Goal: Information Seeking & Learning: Learn about a topic

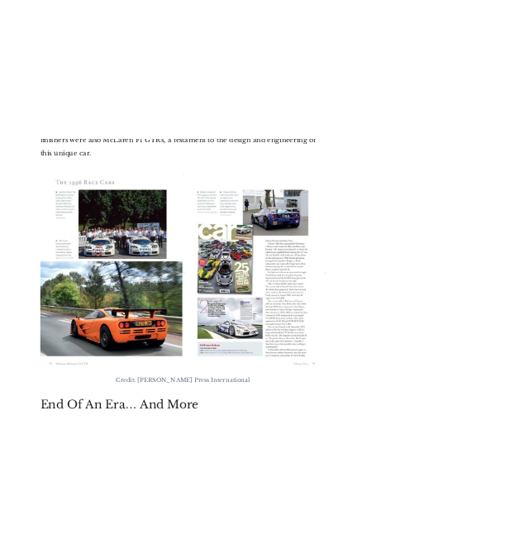
scroll to position [5705, 0]
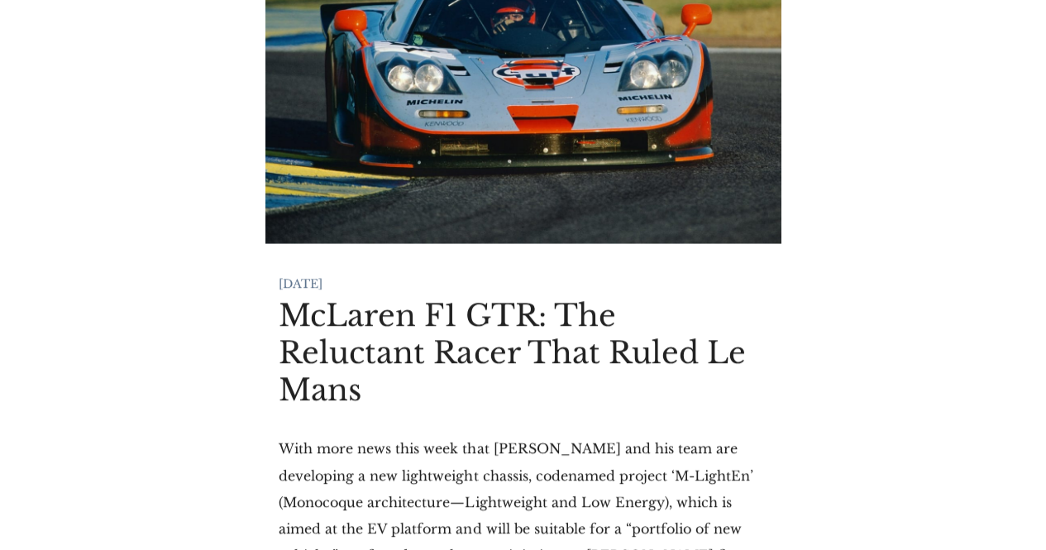
scroll to position [248, 0]
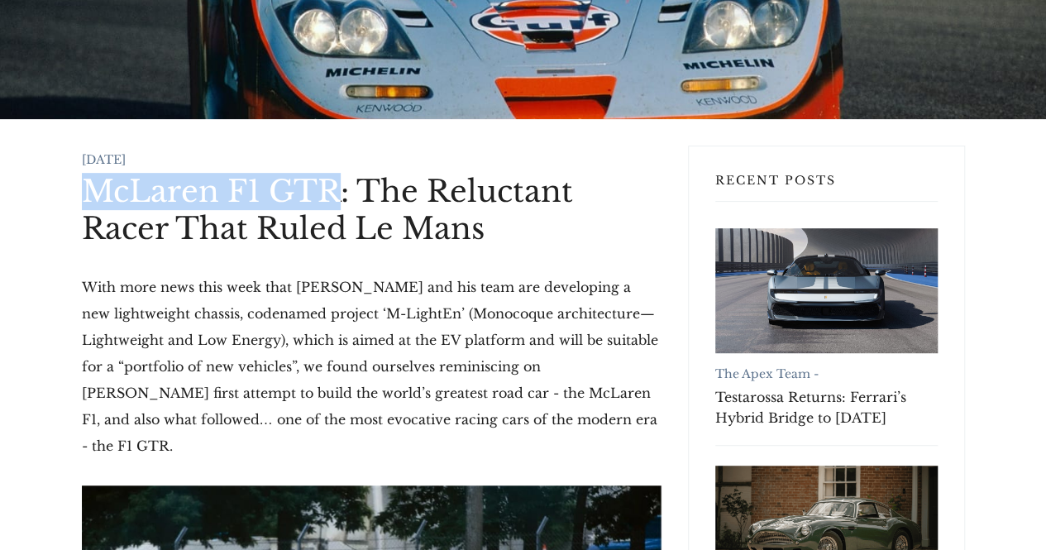
drag, startPoint x: 89, startPoint y: 188, endPoint x: 332, endPoint y: 180, distance: 243.2
click at [332, 180] on h1 "McLaren F1 GTR: The Reluctant Racer That Ruled Le Mans" at bounding box center [372, 210] width 580 height 74
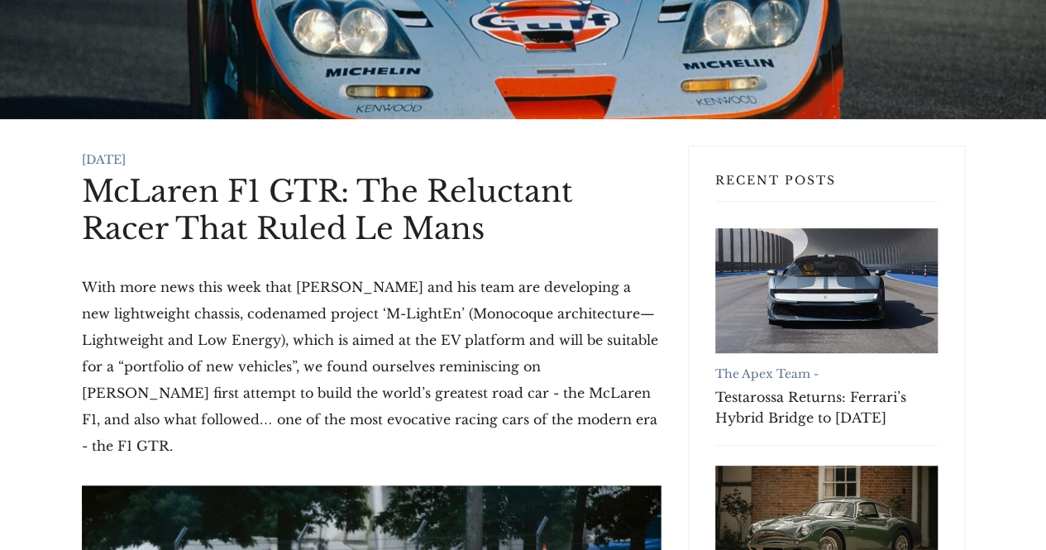
click at [280, 278] on p "With more news this week that Gordon Murray and his team are developing a new l…" at bounding box center [372, 366] width 580 height 185
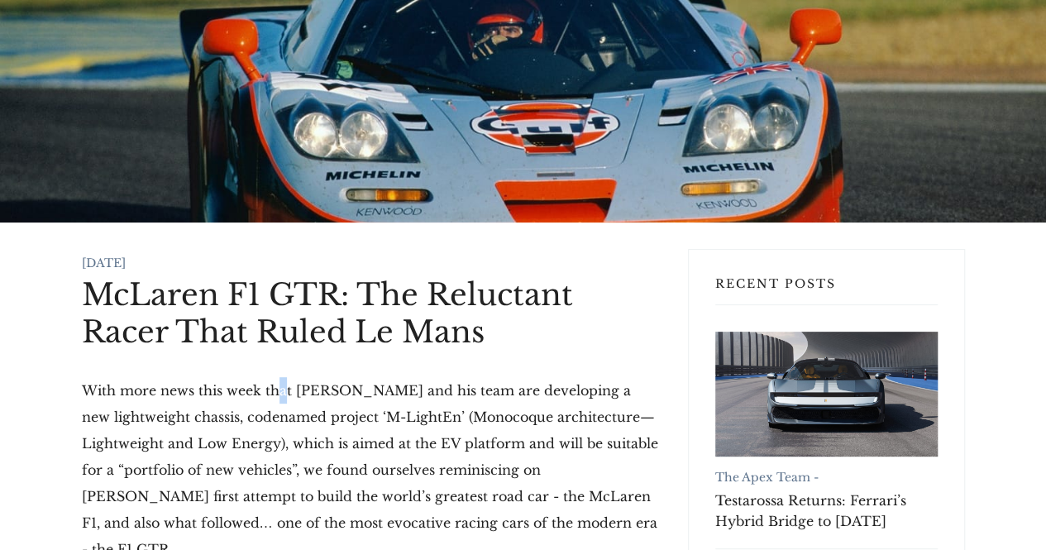
scroll to position [0, 0]
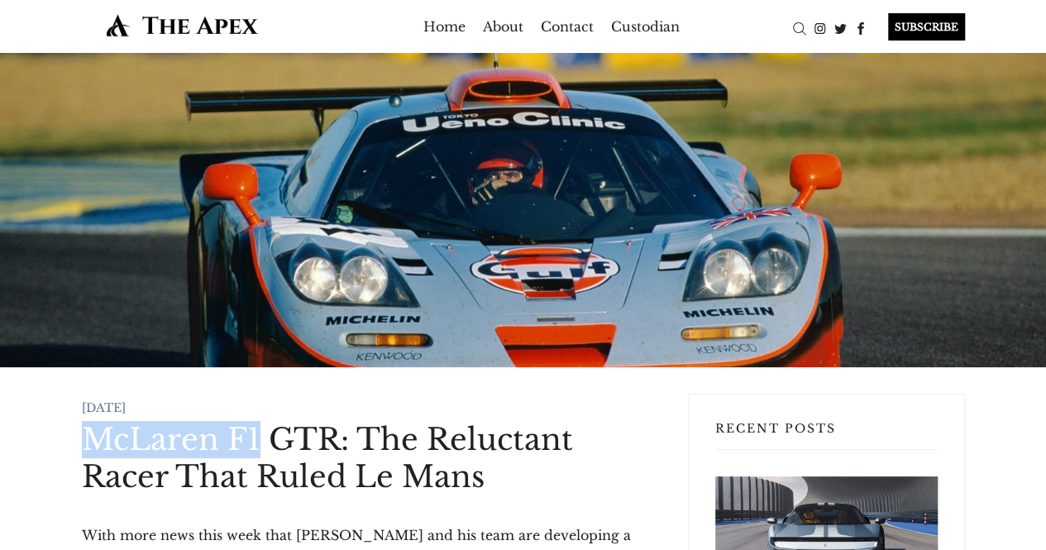
drag, startPoint x: 83, startPoint y: 434, endPoint x: 256, endPoint y: 424, distance: 173.9
click at [256, 424] on h1 "McLaren F1 GTR: The Reluctant Racer That Ruled Le Mans" at bounding box center [372, 458] width 580 height 74
copy h1 "McLaren F1"
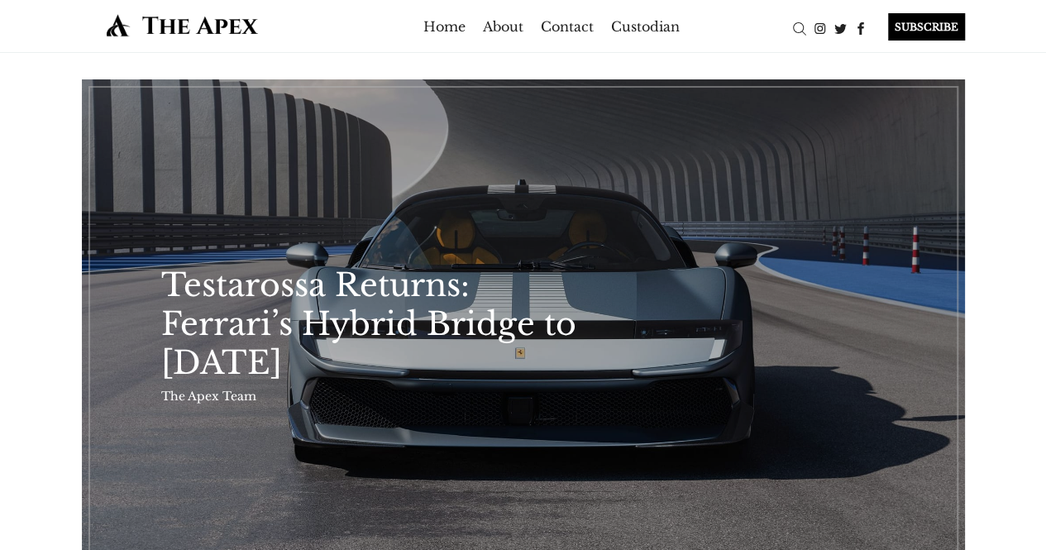
click at [809, 14] on li at bounding box center [819, 27] width 21 height 26
click at [802, 22] on div "Search" at bounding box center [799, 28] width 21 height 21
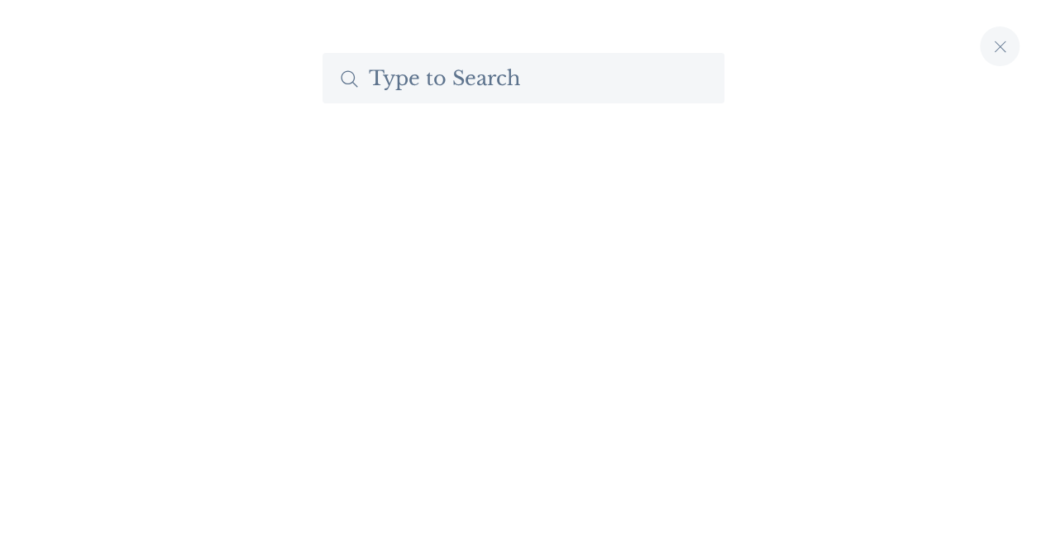
paste input "McLaren F1"
click at [574, 84] on input "McLaren F1" at bounding box center [523, 78] width 402 height 50
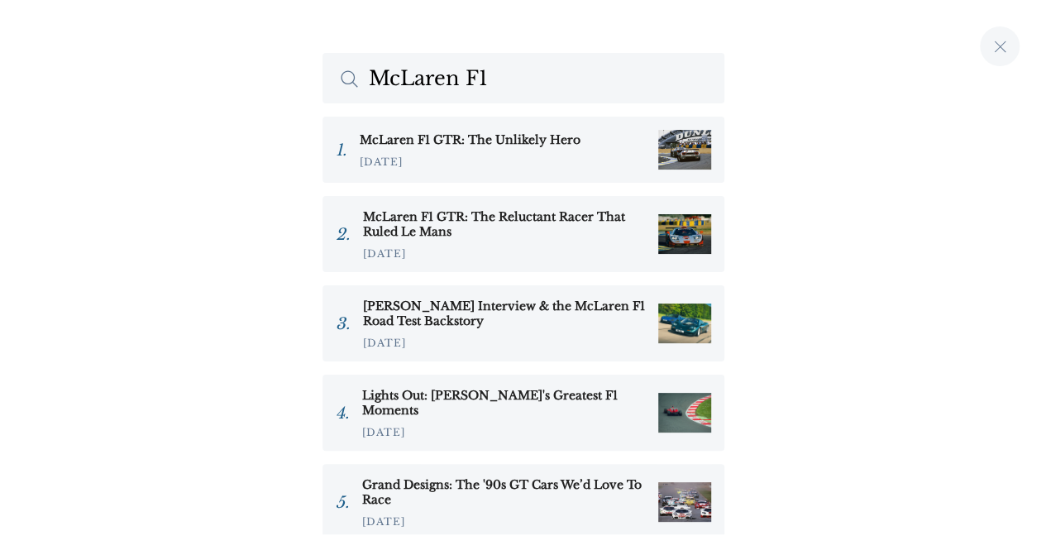
type input "McLaren F1"
drag, startPoint x: 574, startPoint y: 84, endPoint x: 427, endPoint y: 208, distance: 192.5
click at [579, 318] on h3 "[PERSON_NAME] Interview & the McLaren F1 Road Test Backstory" at bounding box center [504, 313] width 282 height 30
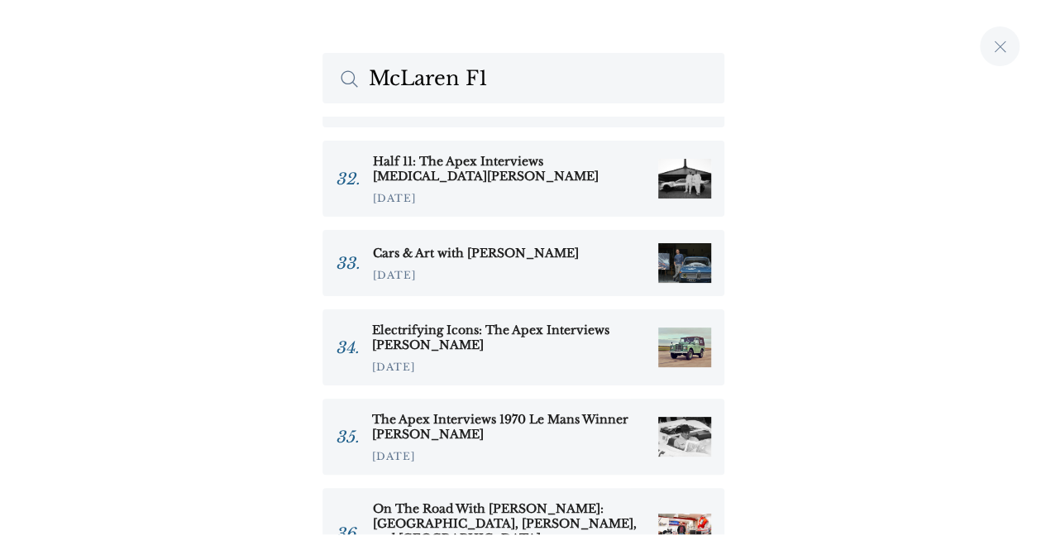
scroll to position [248, 0]
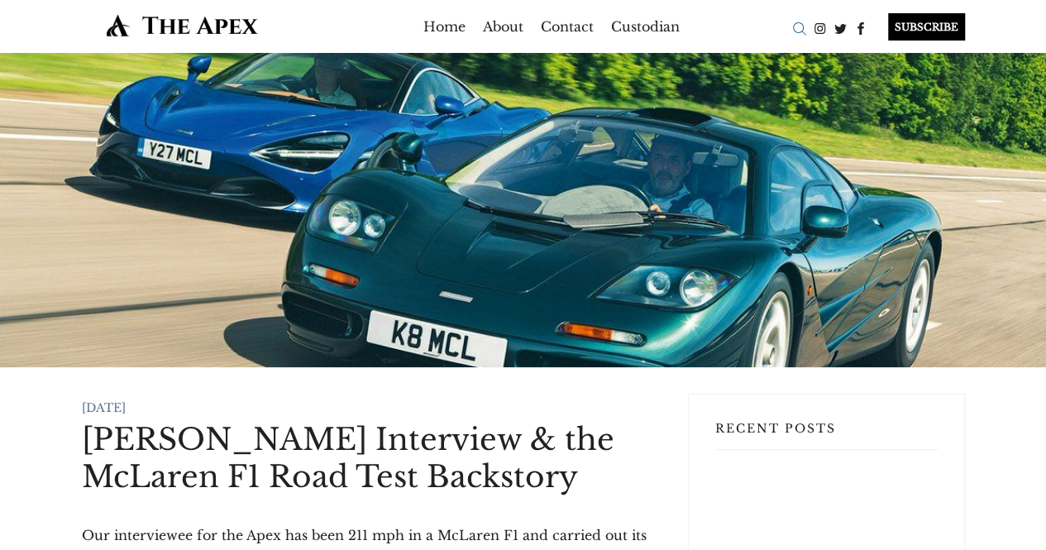
click at [790, 33] on div "Search" at bounding box center [799, 28] width 21 height 21
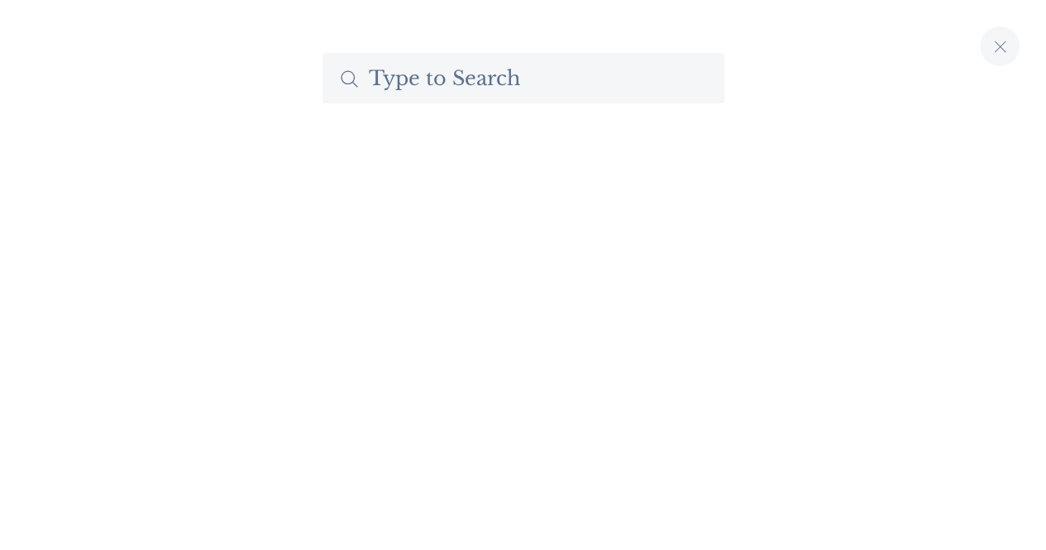
click at [534, 79] on input "Search The Apex by Custodian" at bounding box center [523, 78] width 402 height 50
paste input "McLaren F1"
click at [534, 79] on input "McLaren F1" at bounding box center [523, 78] width 402 height 50
type input "McLaren F1"
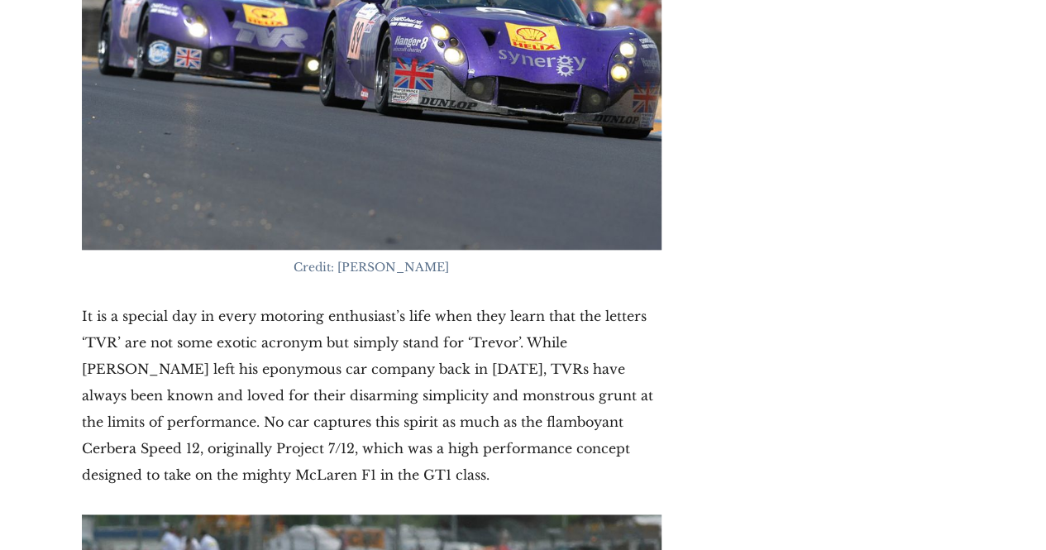
scroll to position [13808, 0]
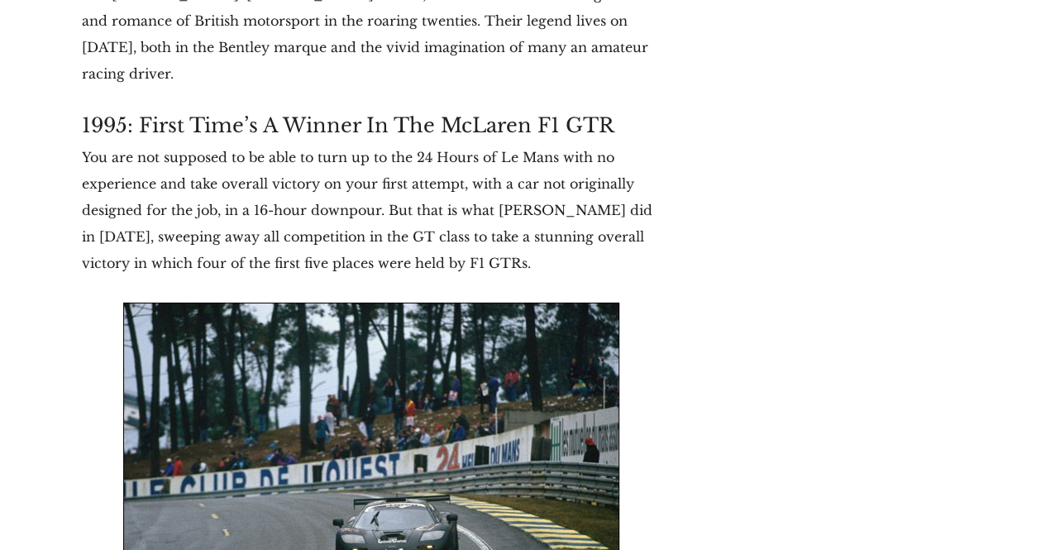
scroll to position [11741, 0]
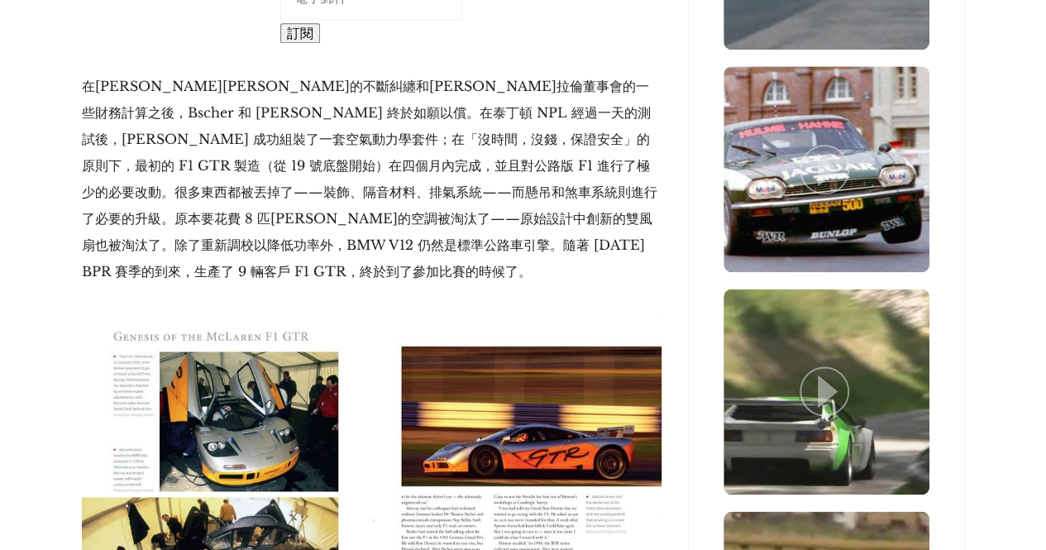
scroll to position [4134, 0]
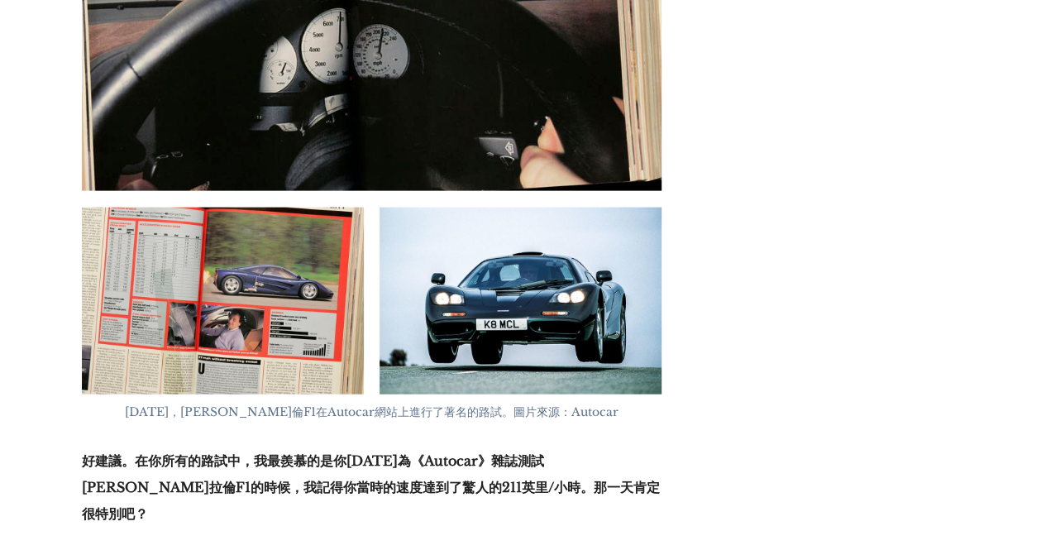
scroll to position [8103, 0]
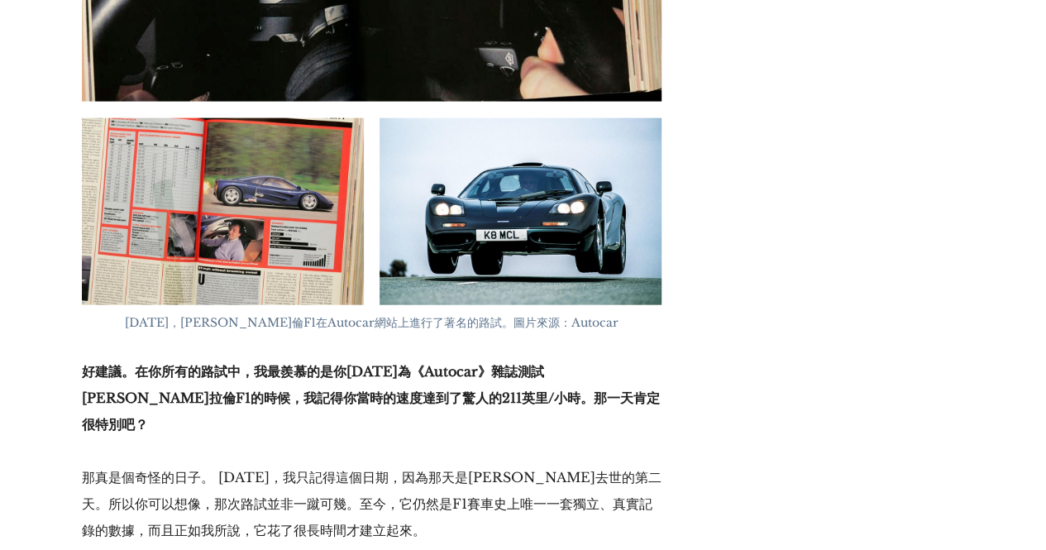
drag, startPoint x: 215, startPoint y: 289, endPoint x: 322, endPoint y: 335, distance: 116.3
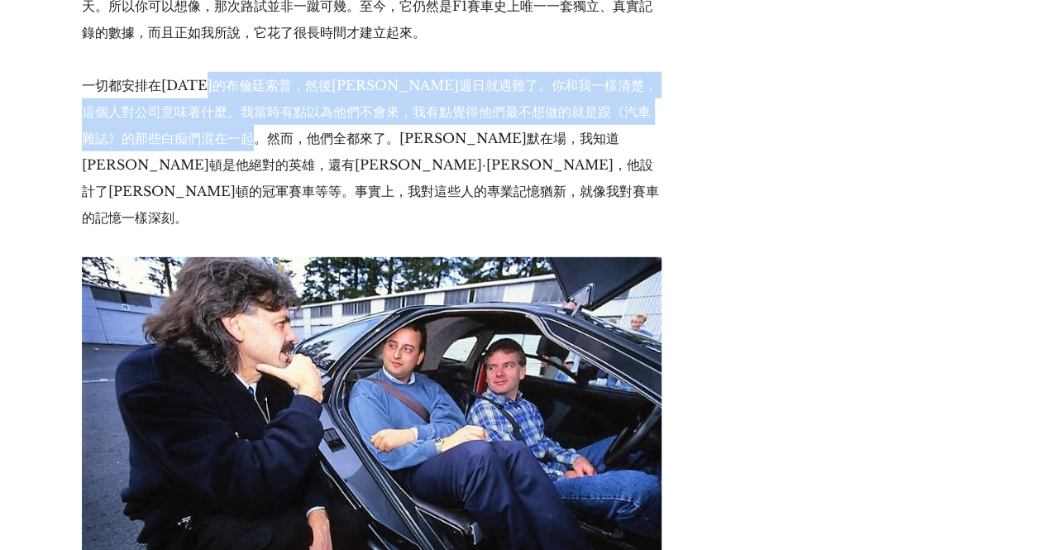
scroll to position [8682, 0]
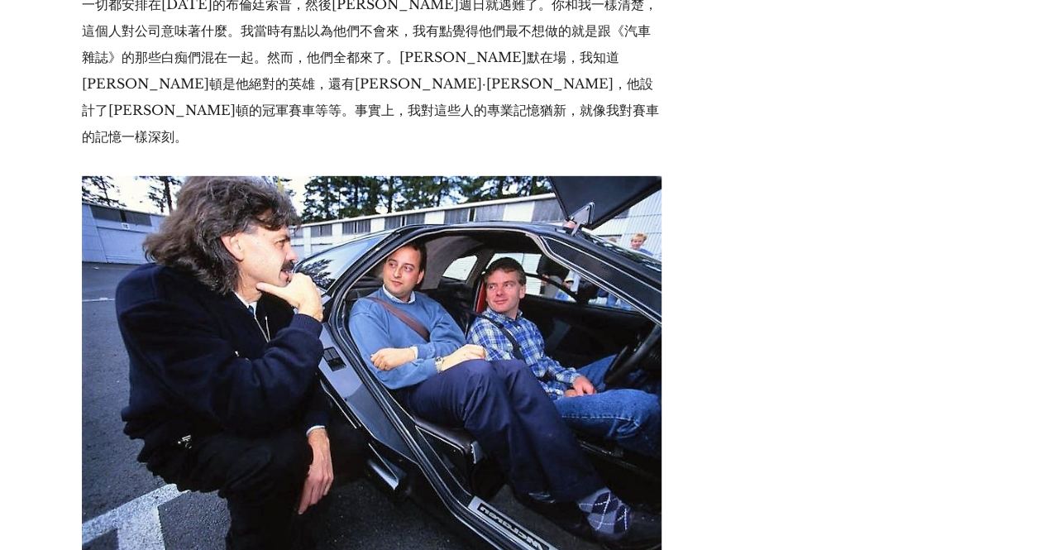
drag, startPoint x: 93, startPoint y: 294, endPoint x: 332, endPoint y: 378, distance: 253.9
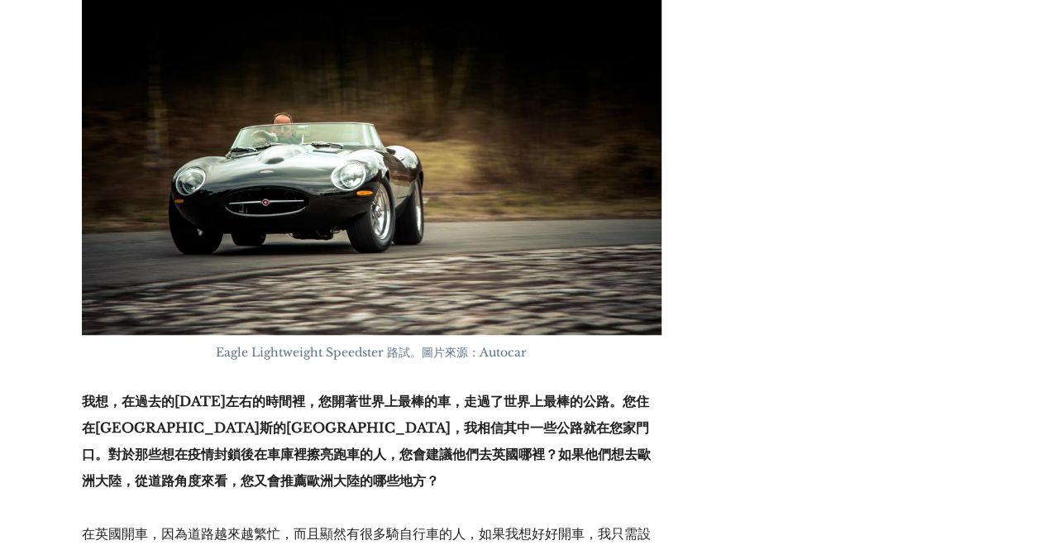
scroll to position [13147, 0]
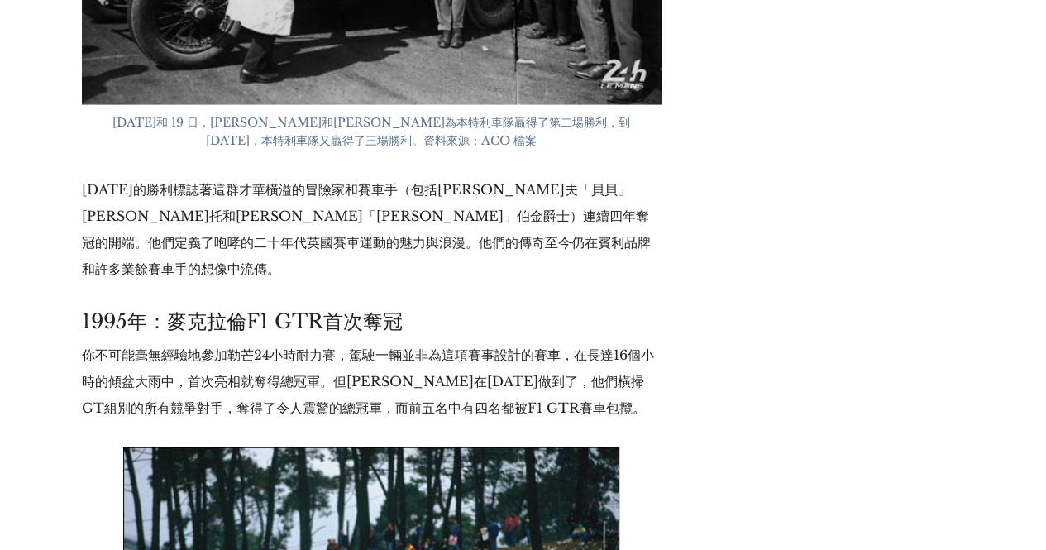
scroll to position [10957, 0]
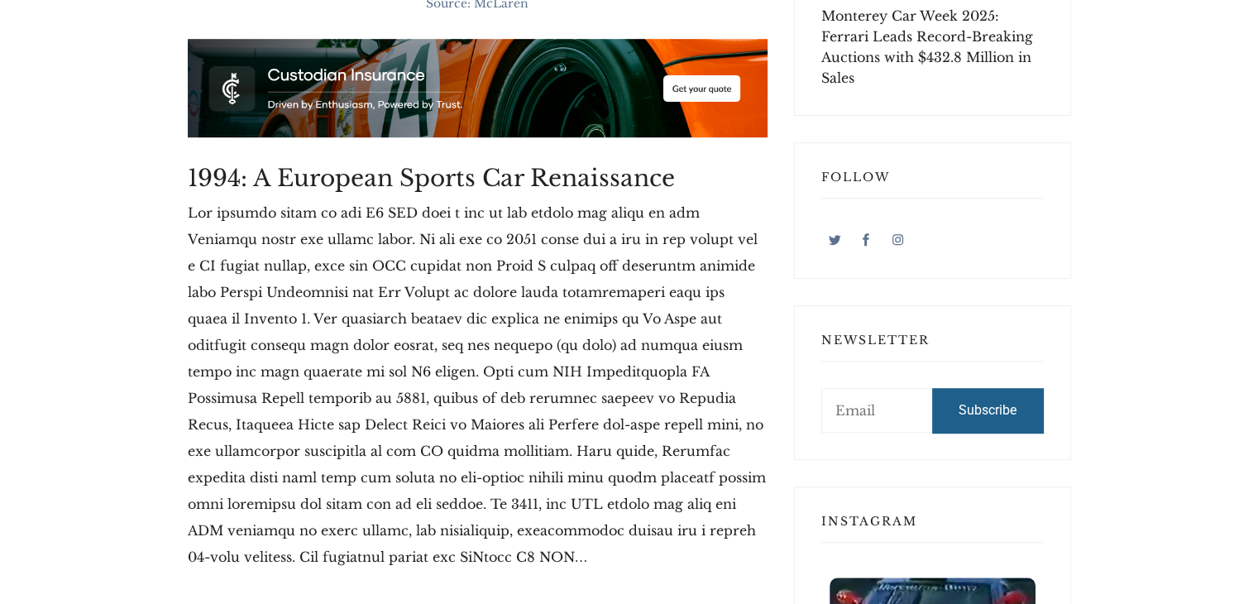
scroll to position [1068, 0]
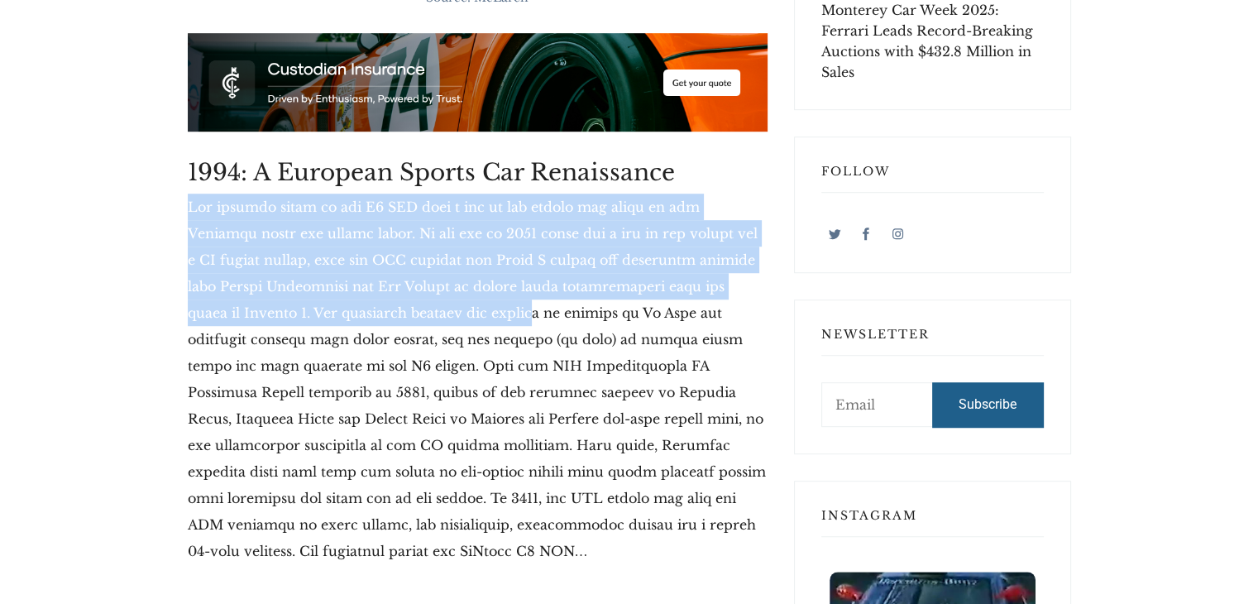
drag, startPoint x: 189, startPoint y: 181, endPoint x: 442, endPoint y: 274, distance: 269.4
click at [442, 274] on p at bounding box center [478, 378] width 580 height 370
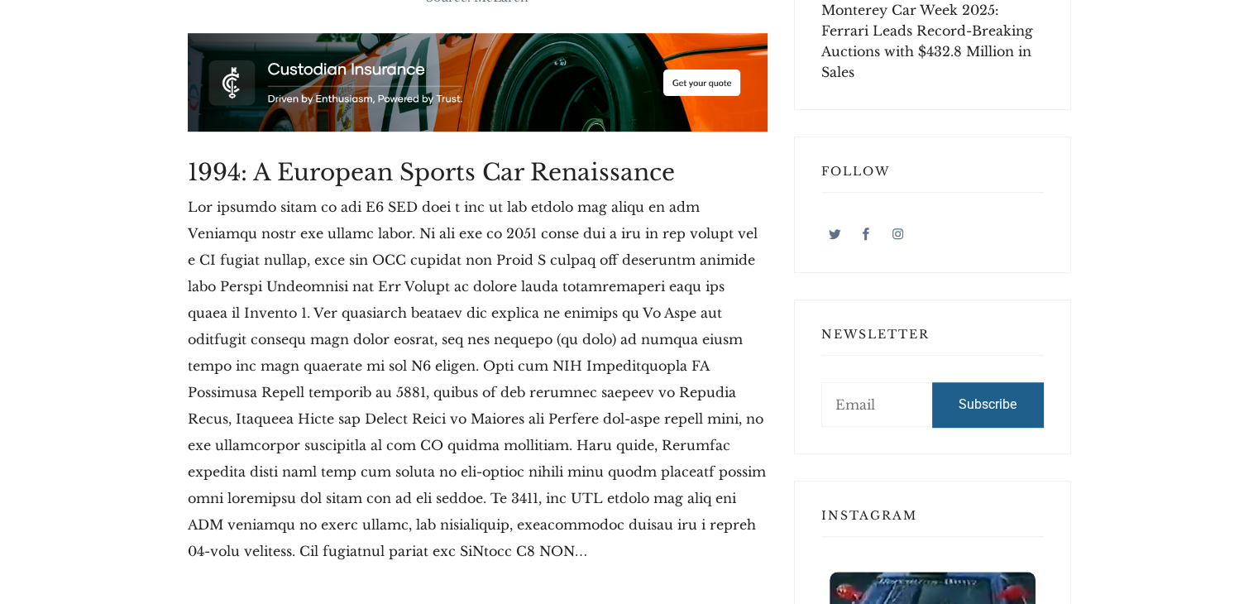
click at [507, 287] on p at bounding box center [478, 378] width 580 height 370
